Goal: Transaction & Acquisition: Purchase product/service

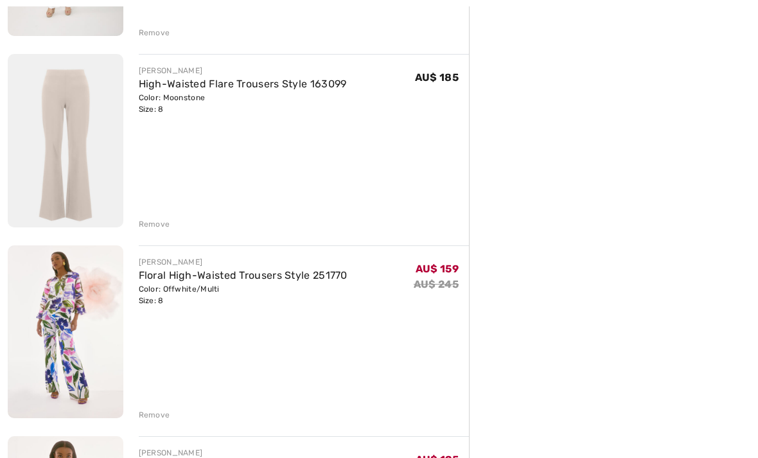
scroll to position [316, 0]
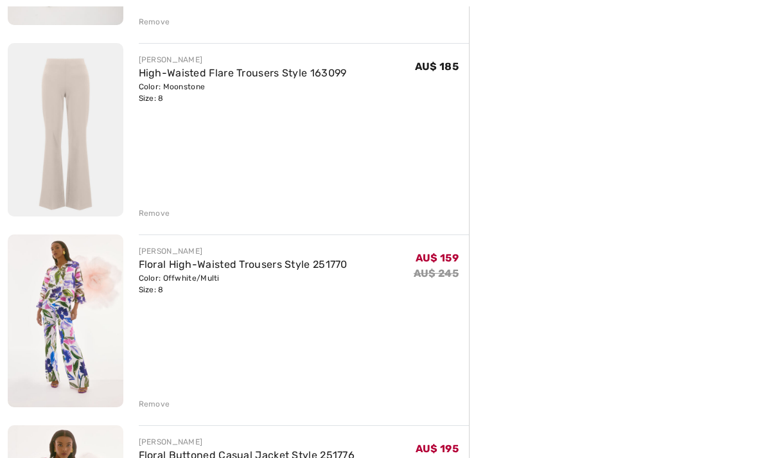
click at [68, 314] on img at bounding box center [66, 320] width 116 height 173
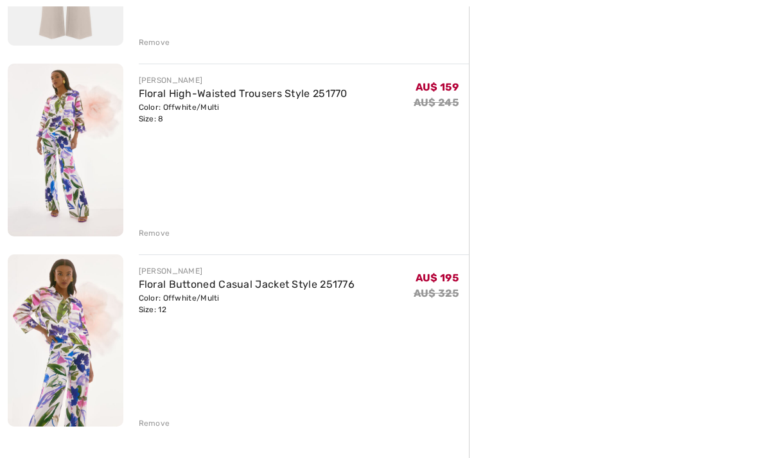
scroll to position [487, 0]
click at [67, 309] on img at bounding box center [66, 340] width 116 height 173
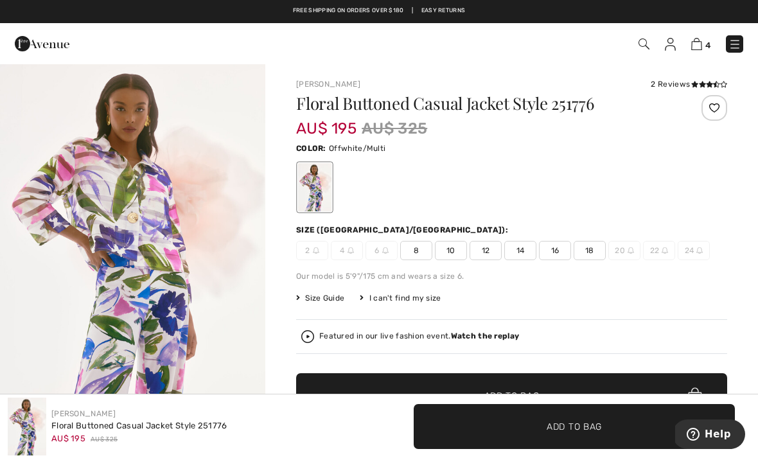
click at [162, 270] on img "1 / 6" at bounding box center [132, 261] width 265 height 397
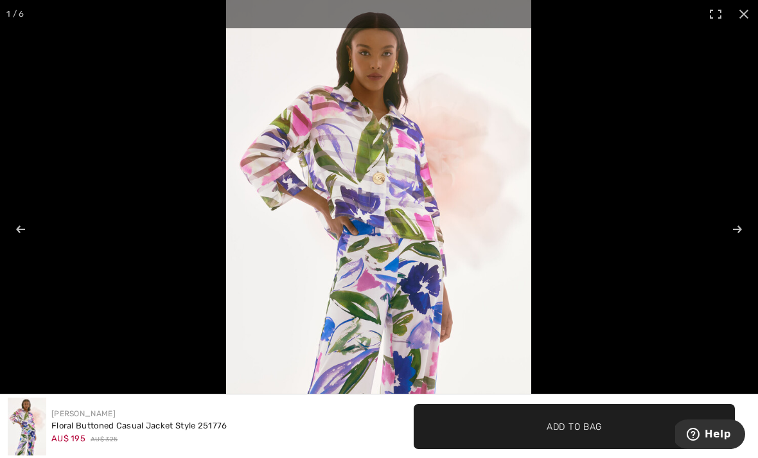
click at [562, 427] on span "Add to Bag" at bounding box center [573, 425] width 55 height 13
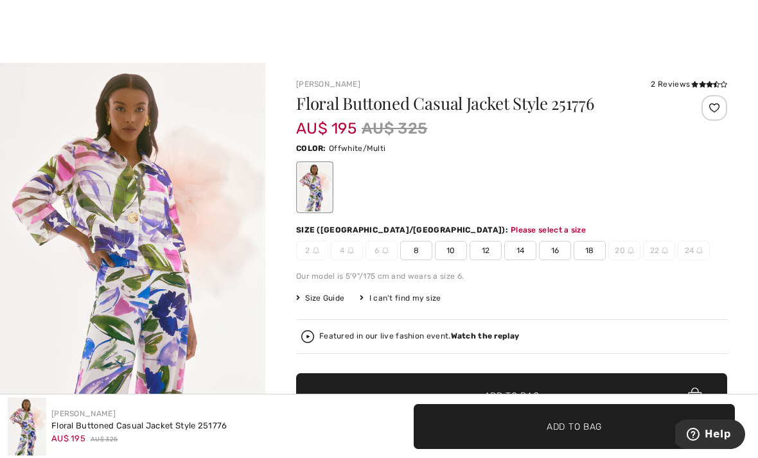
click at [483, 251] on span "12" at bounding box center [485, 250] width 32 height 19
click at [545, 423] on span "✔ Added to Bag" at bounding box center [554, 425] width 78 height 13
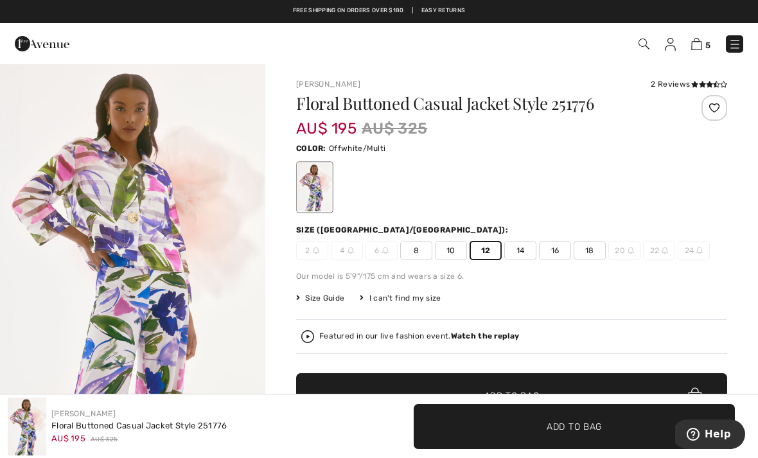
click at [697, 42] on img at bounding box center [696, 44] width 11 height 12
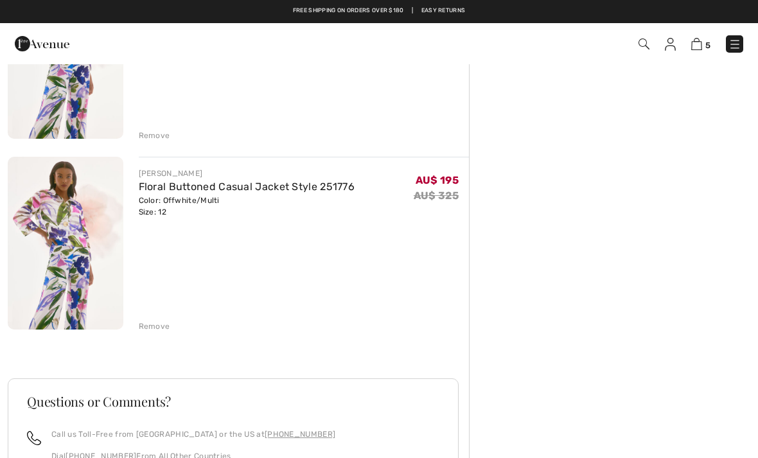
scroll to position [755, 0]
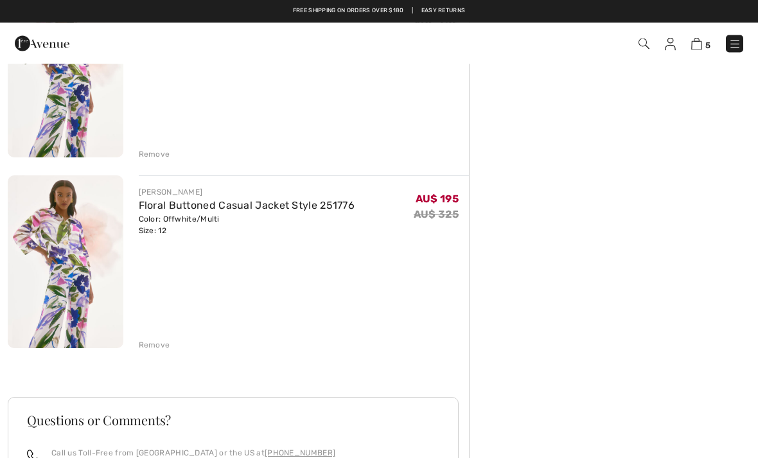
click at [156, 347] on div "Remove" at bounding box center [154, 346] width 31 height 12
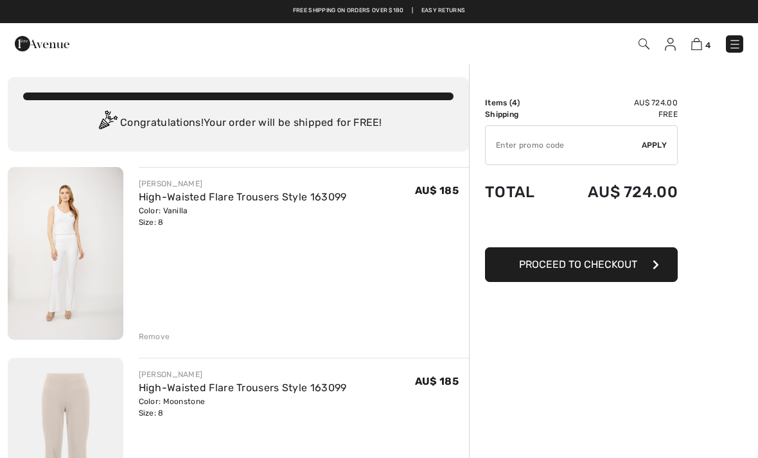
scroll to position [0, 0]
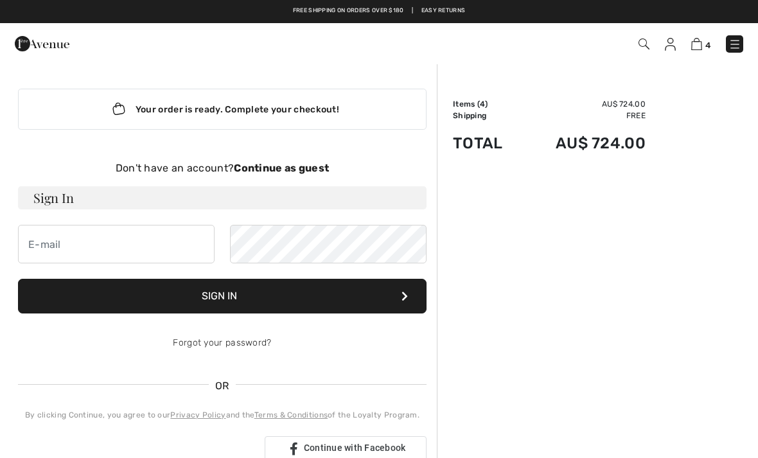
click at [700, 45] on img at bounding box center [696, 44] width 11 height 12
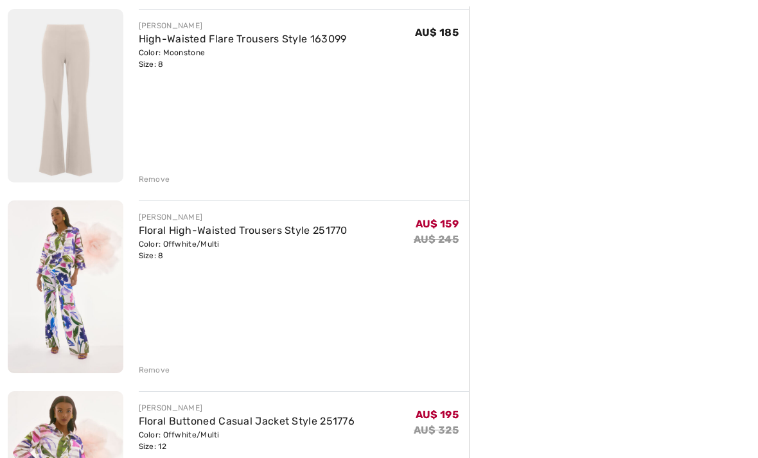
scroll to position [351, 0]
click at [152, 367] on div "Remove" at bounding box center [154, 369] width 31 height 12
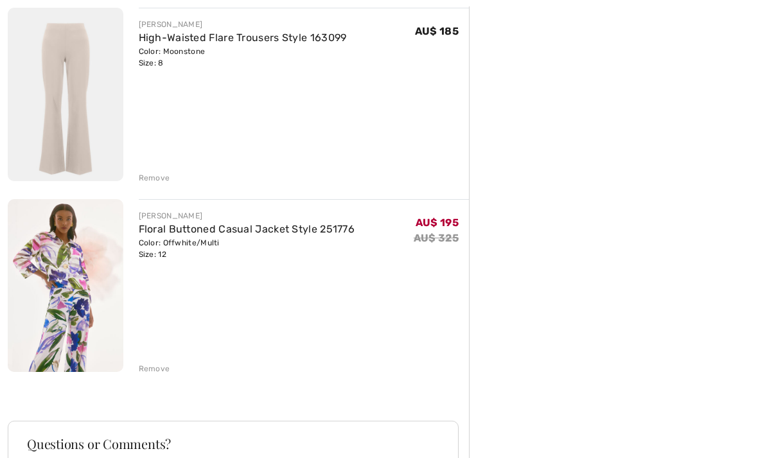
click at [154, 369] on div "Remove" at bounding box center [154, 369] width 31 height 12
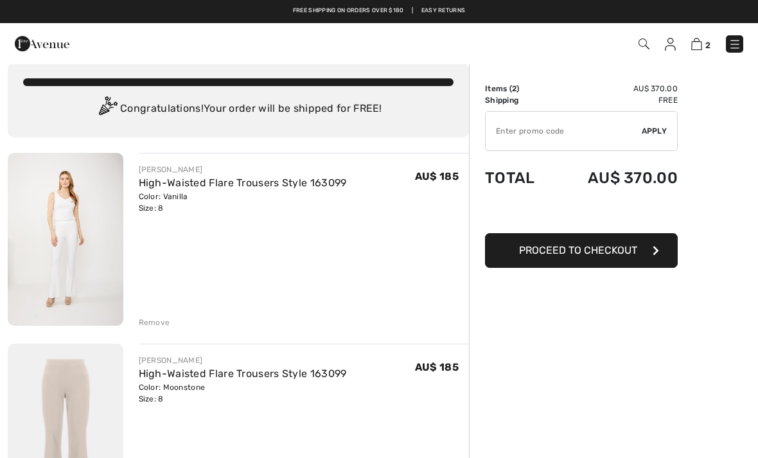
scroll to position [0, 0]
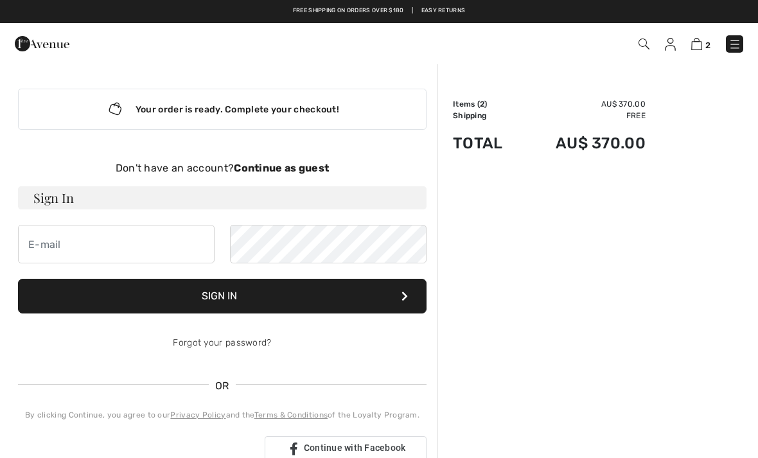
click at [31, 42] on img at bounding box center [42, 44] width 55 height 26
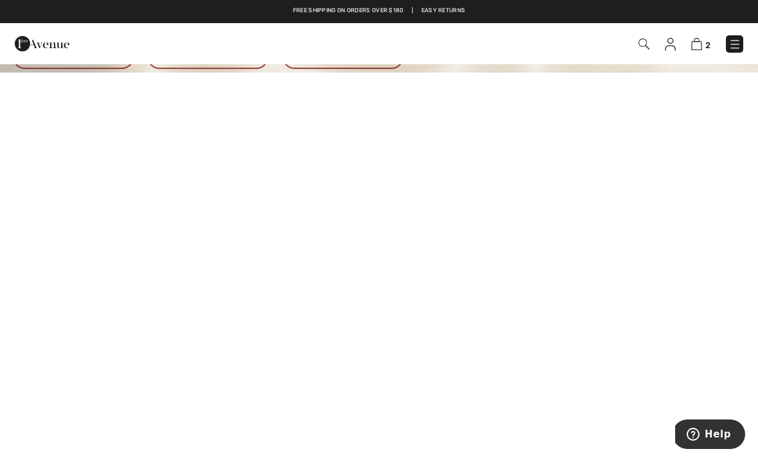
scroll to position [57, 0]
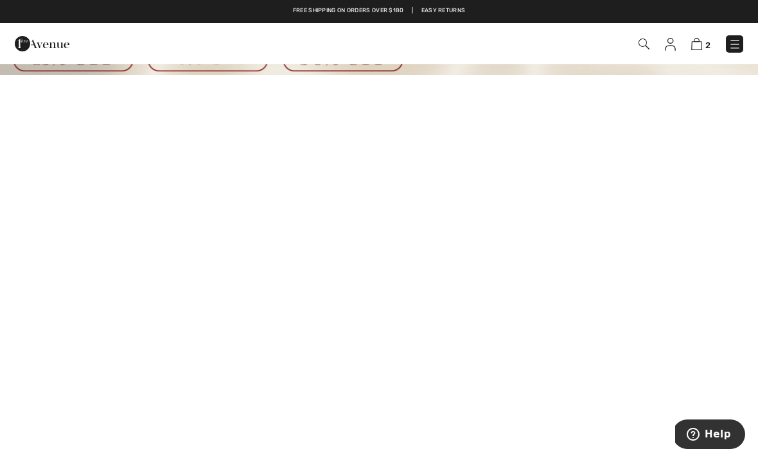
click at [738, 40] on img at bounding box center [734, 44] width 13 height 13
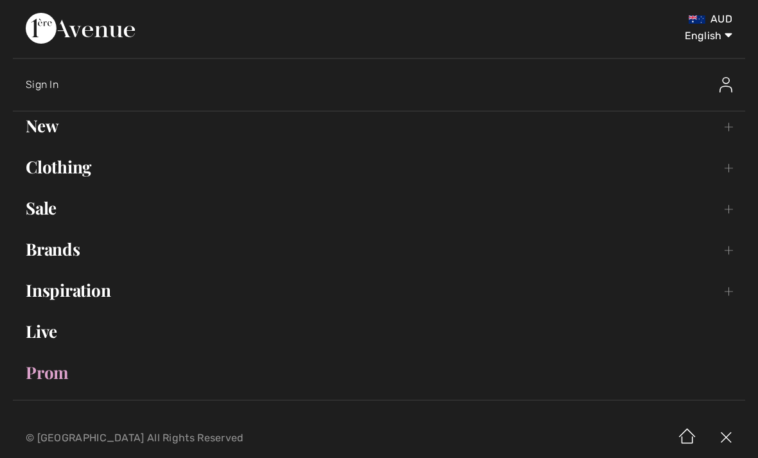
click at [40, 211] on link "Sale Toggle submenu" at bounding box center [379, 208] width 732 height 28
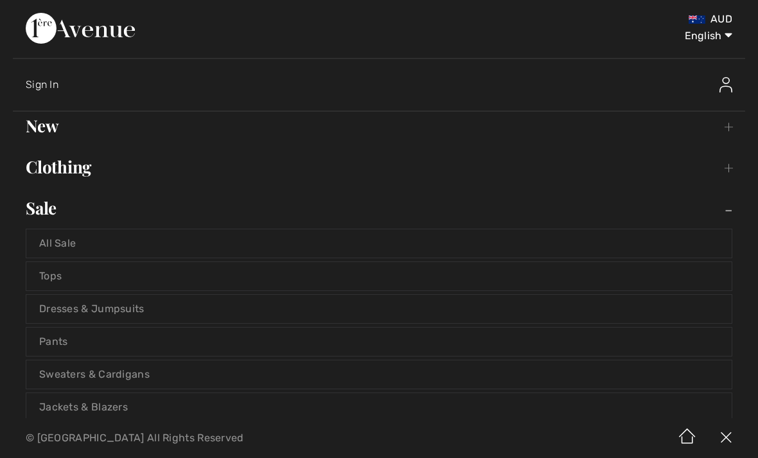
click at [96, 409] on link "Jackets & Blazers" at bounding box center [378, 407] width 705 height 28
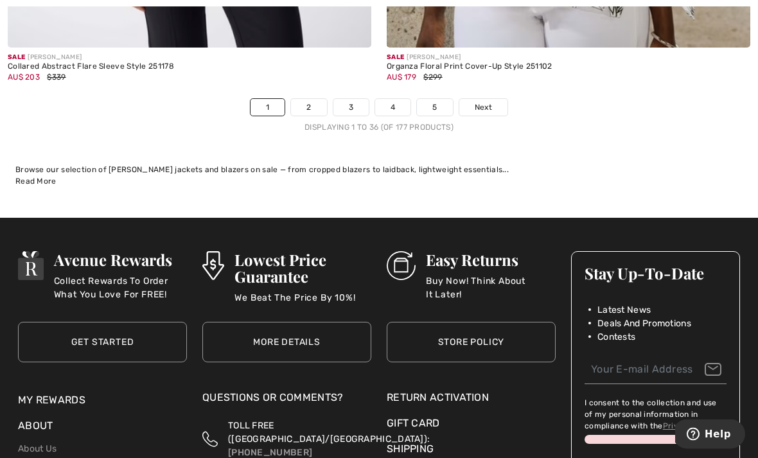
scroll to position [11373, 0]
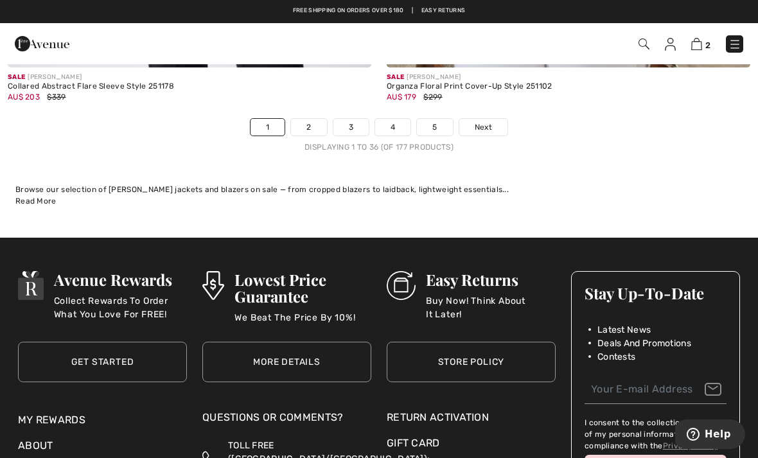
click at [484, 121] on span "Next" at bounding box center [482, 127] width 17 height 12
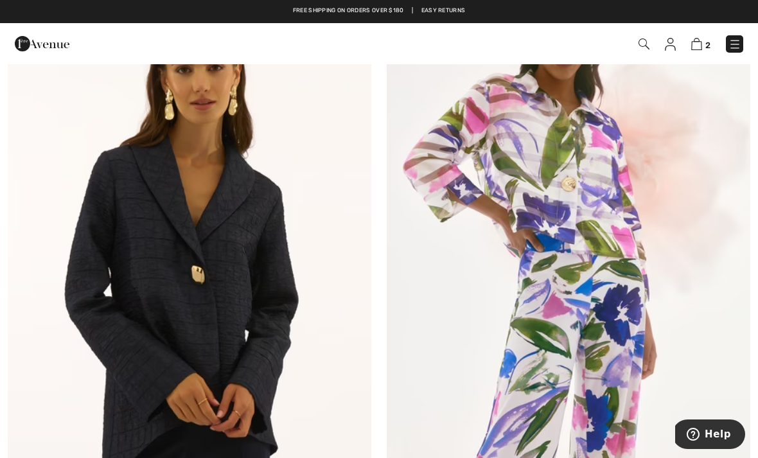
scroll to position [1503, 0]
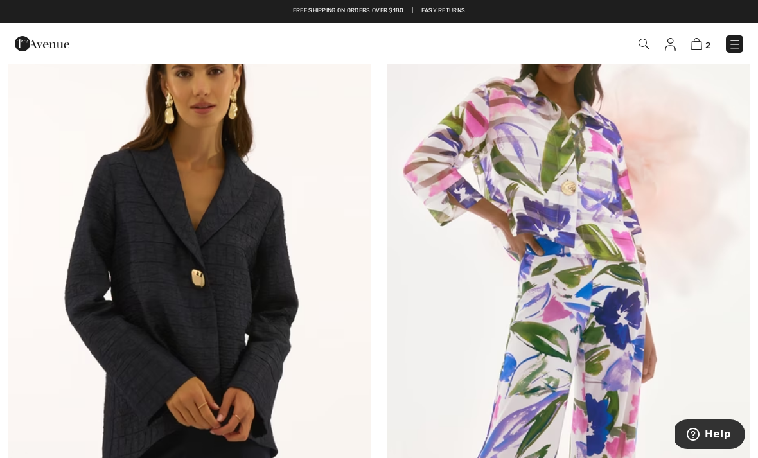
click at [580, 219] on img at bounding box center [567, 248] width 363 height 545
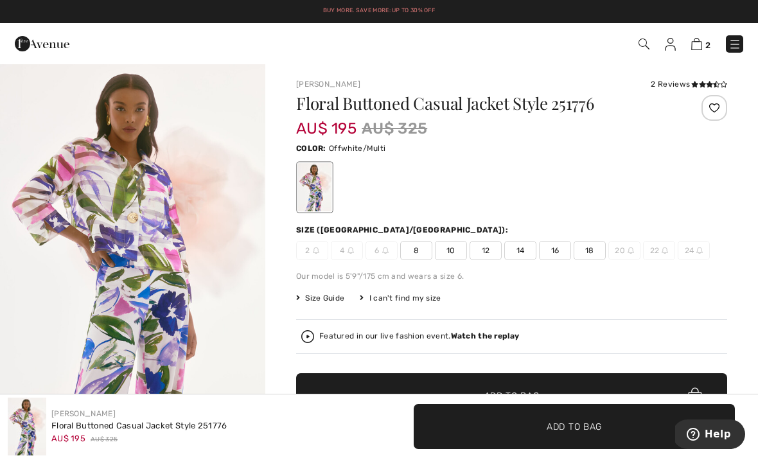
click at [491, 248] on span "12" at bounding box center [485, 250] width 32 height 19
click at [570, 432] on span "Add to Bag" at bounding box center [573, 425] width 55 height 13
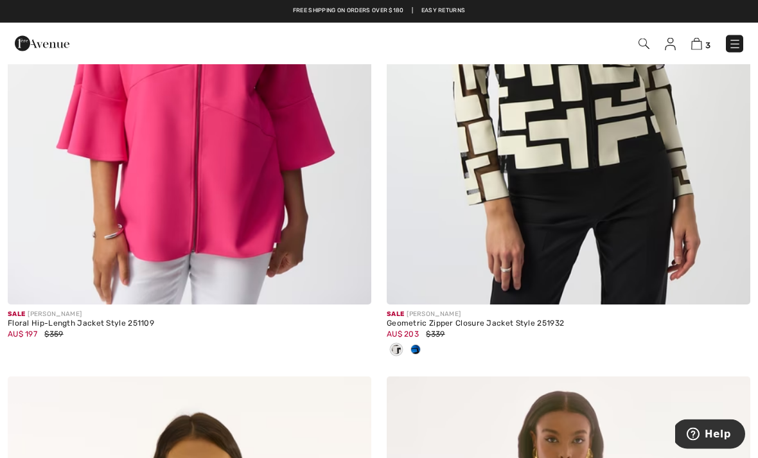
scroll to position [1096, 0]
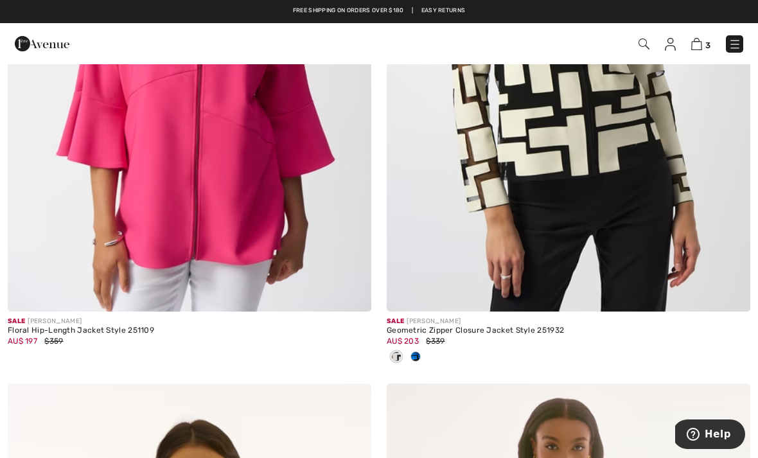
click at [732, 45] on img at bounding box center [734, 44] width 13 height 13
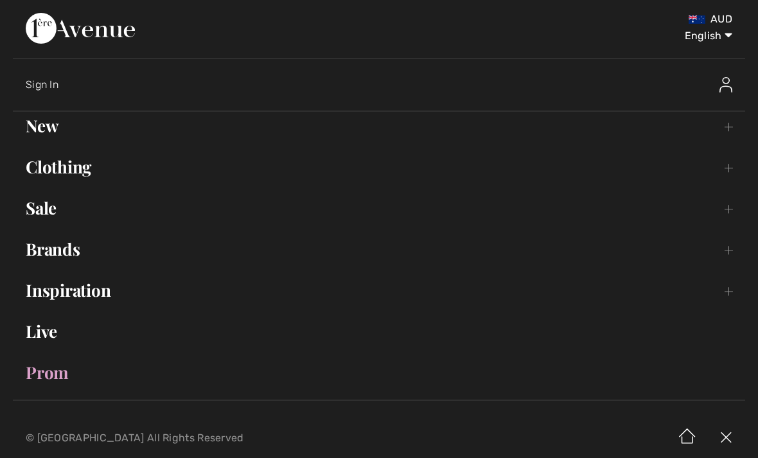
click at [49, 217] on link "Sale Toggle submenu" at bounding box center [379, 208] width 732 height 28
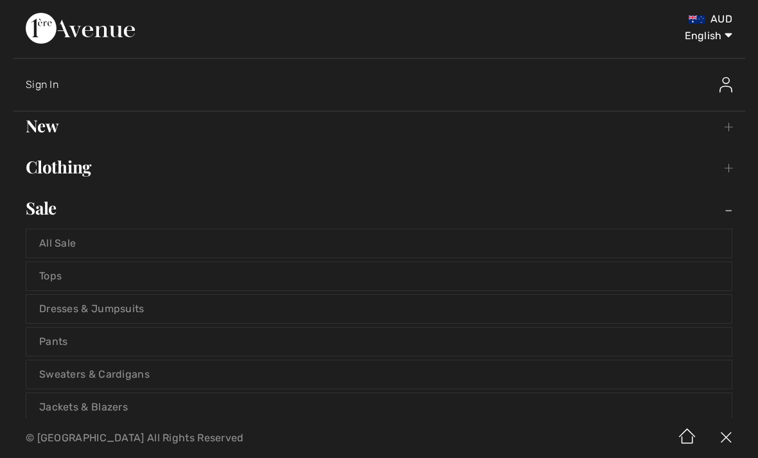
click at [127, 342] on link "Pants" at bounding box center [378, 341] width 705 height 28
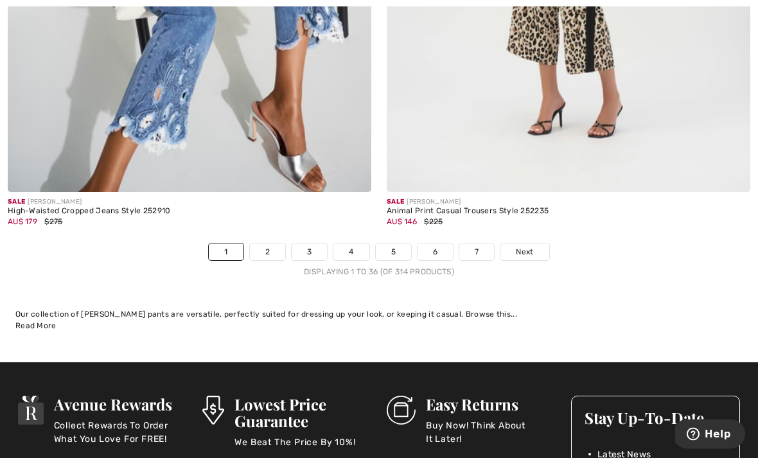
scroll to position [11164, 0]
click at [272, 243] on link "2" at bounding box center [267, 251] width 35 height 17
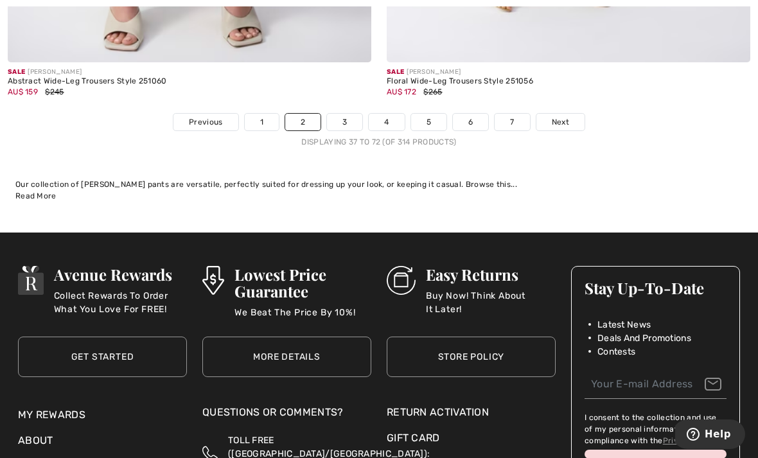
scroll to position [11379, 0]
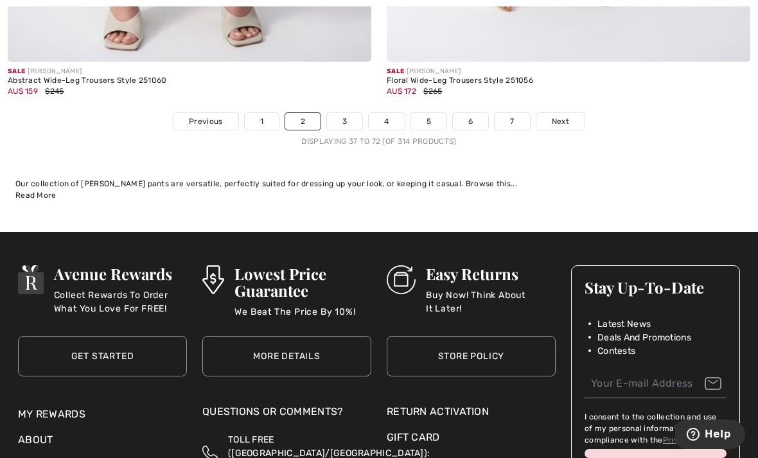
click at [345, 113] on link "3" at bounding box center [344, 121] width 35 height 17
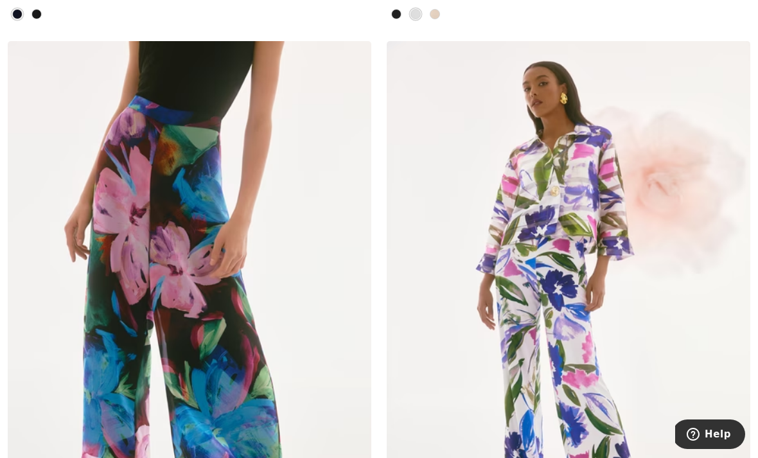
scroll to position [1437, 0]
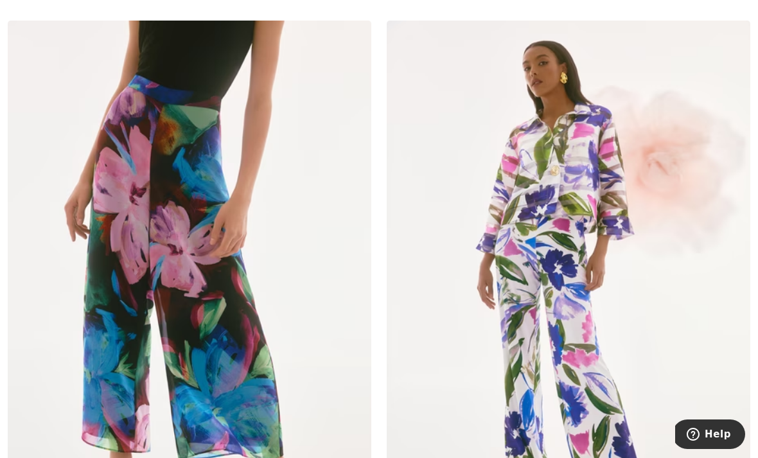
click at [568, 364] on img at bounding box center [567, 293] width 363 height 545
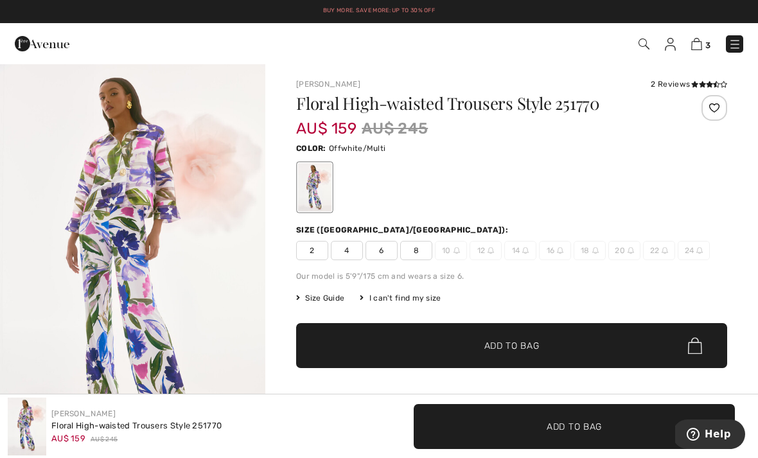
click at [422, 249] on span "8" at bounding box center [416, 250] width 32 height 19
click at [539, 349] on span "Add to Bag" at bounding box center [511, 345] width 55 height 13
click at [699, 44] on img at bounding box center [696, 44] width 11 height 12
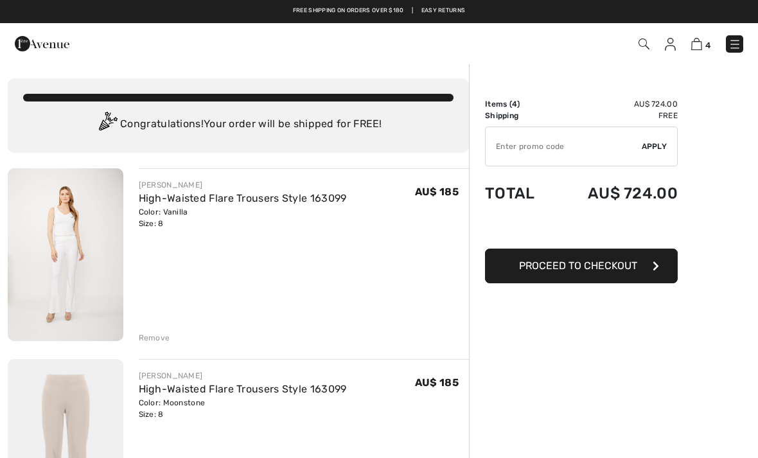
click at [506, 141] on input "TEXT" at bounding box center [563, 146] width 156 height 39
type input "SALEAVENUE"
click at [659, 145] on span "Apply" at bounding box center [654, 147] width 26 height 12
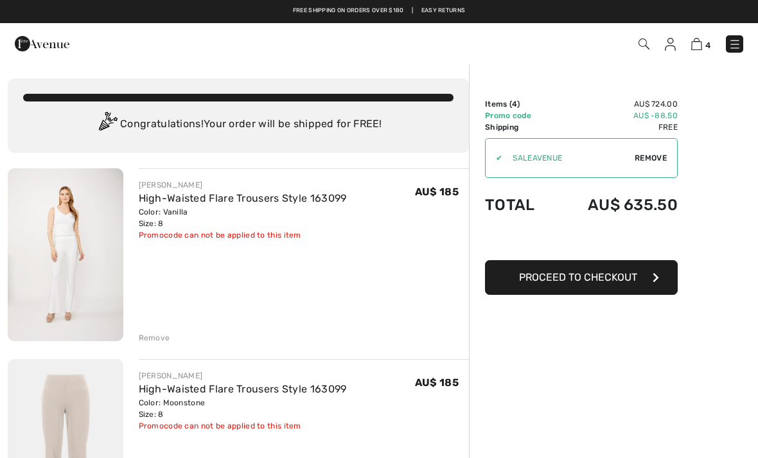
click at [35, 42] on img at bounding box center [42, 44] width 55 height 26
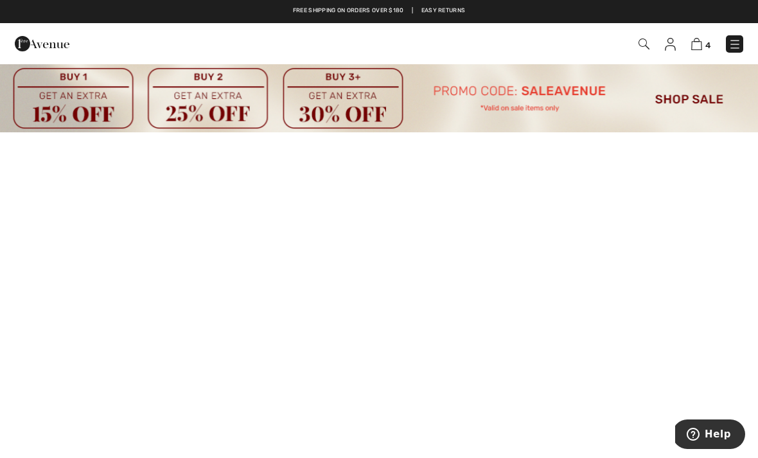
click at [701, 44] on img at bounding box center [696, 44] width 11 height 12
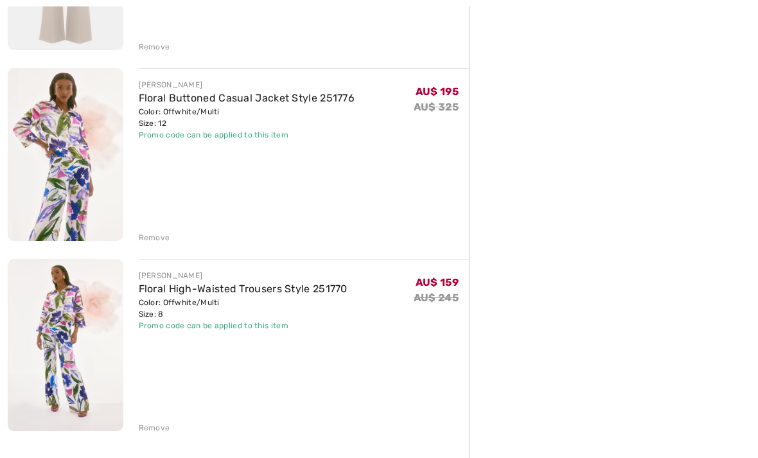
scroll to position [484, 0]
